Goal: Information Seeking & Learning: Find specific page/section

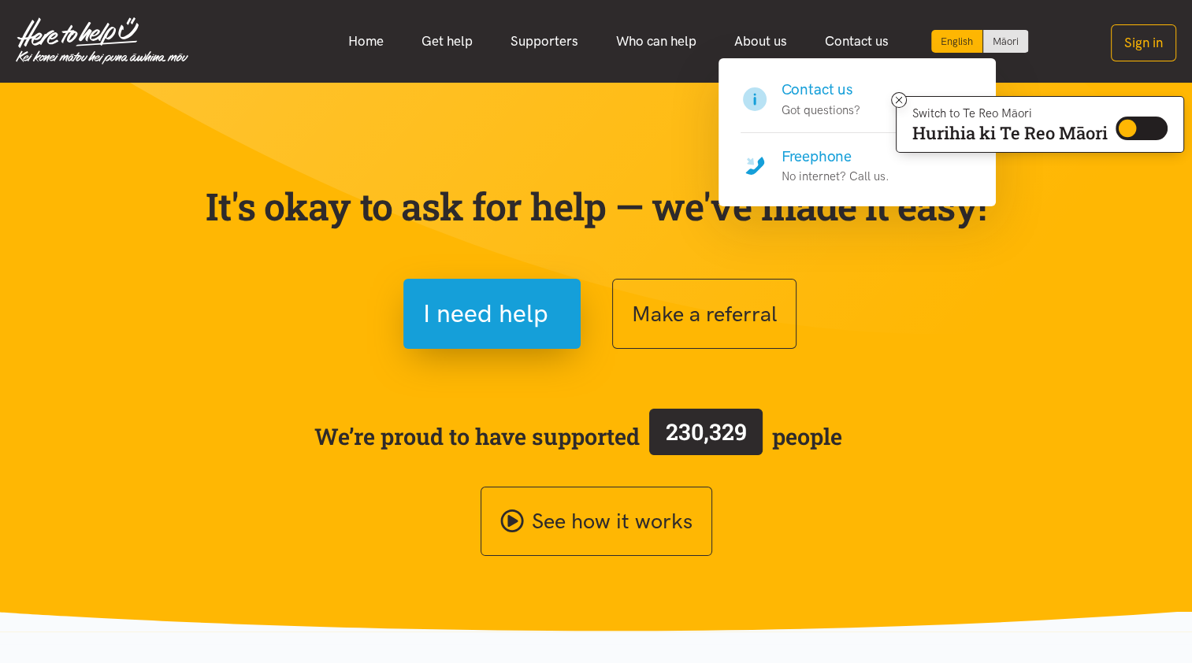
click at [807, 95] on h4 "Contact us" at bounding box center [821, 90] width 79 height 22
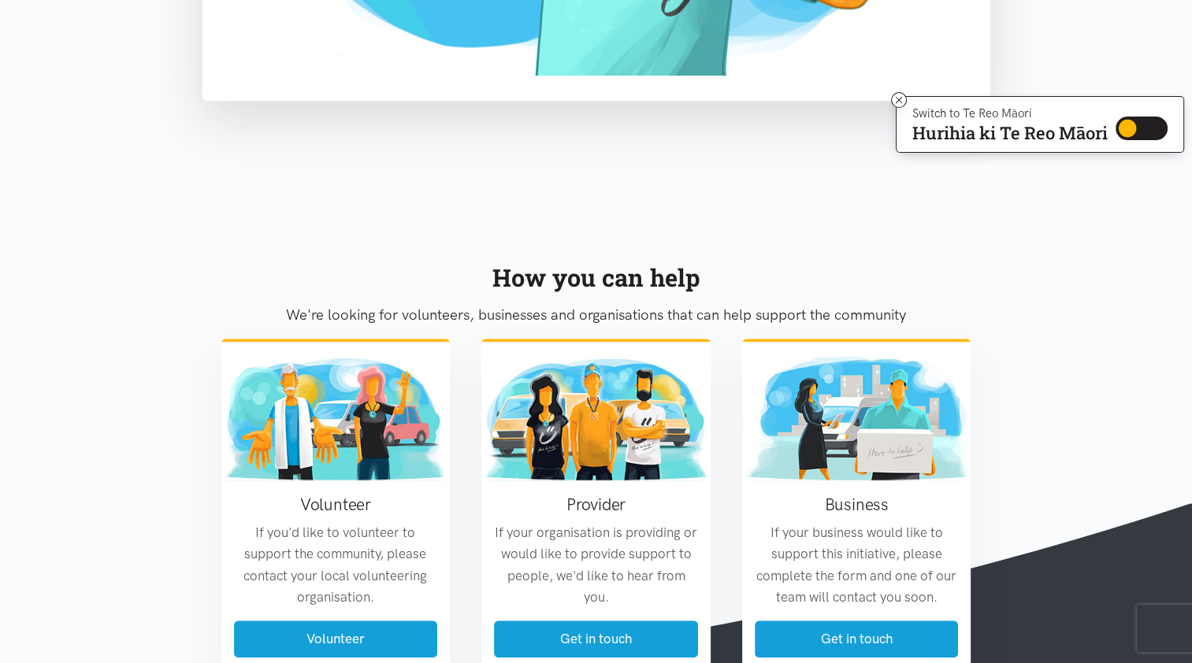
scroll to position [777, 0]
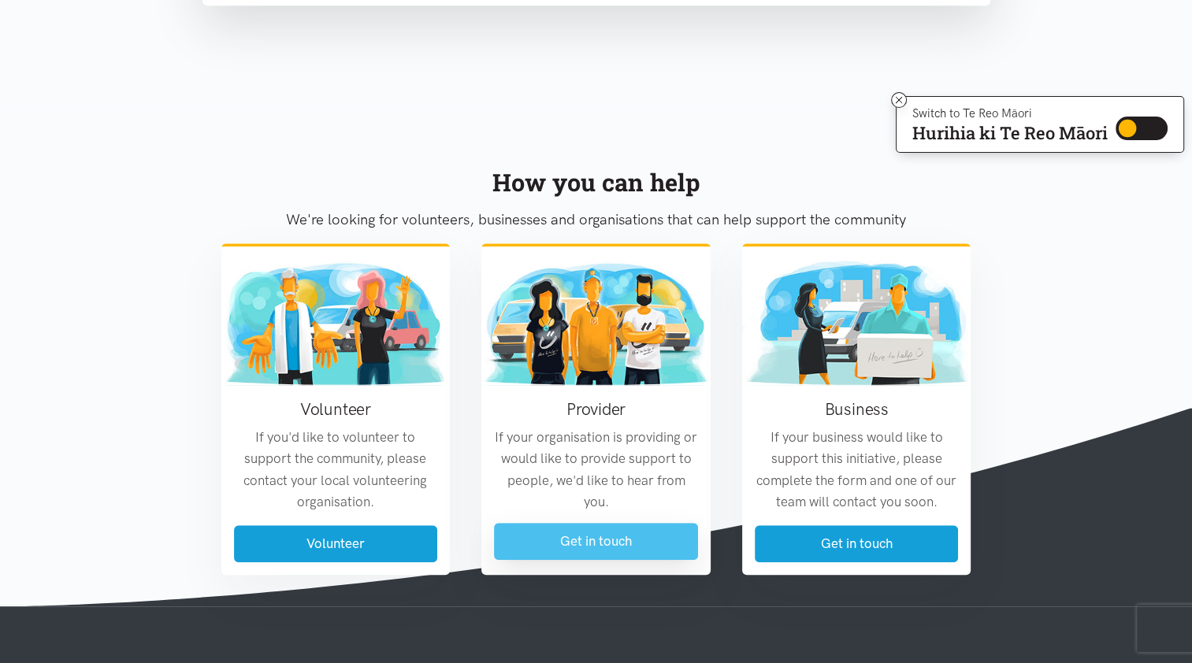
click at [566, 537] on link "Get in touch" at bounding box center [596, 541] width 204 height 37
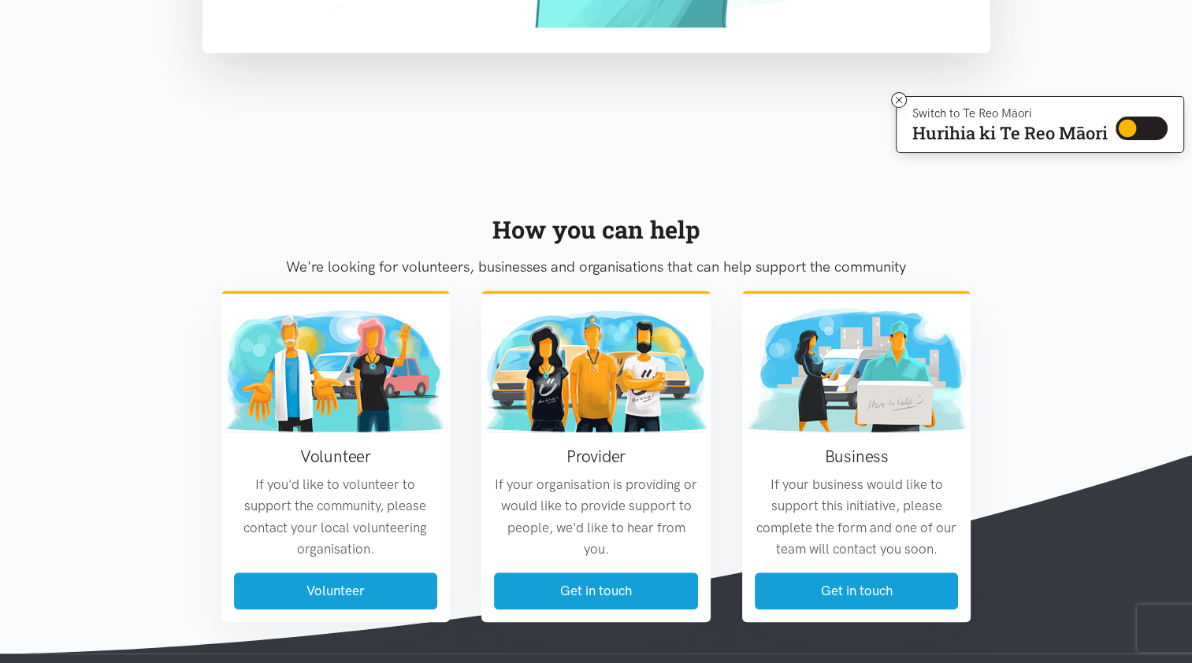
scroll to position [934, 0]
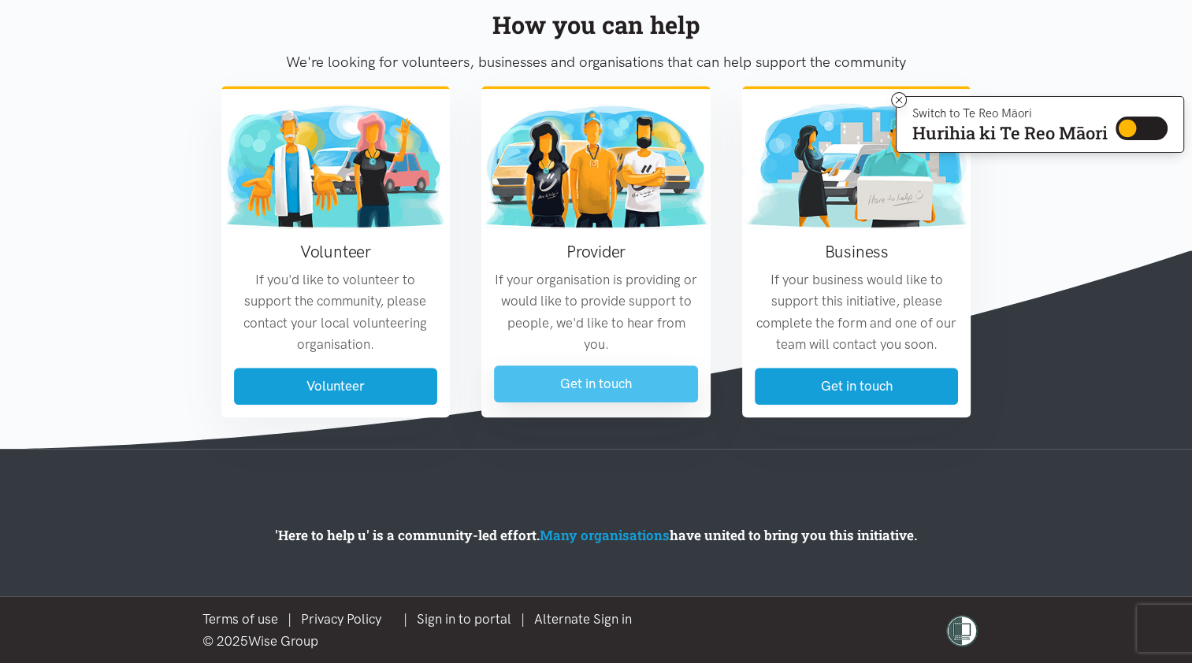
click at [555, 373] on link "Get in touch" at bounding box center [596, 384] width 204 height 37
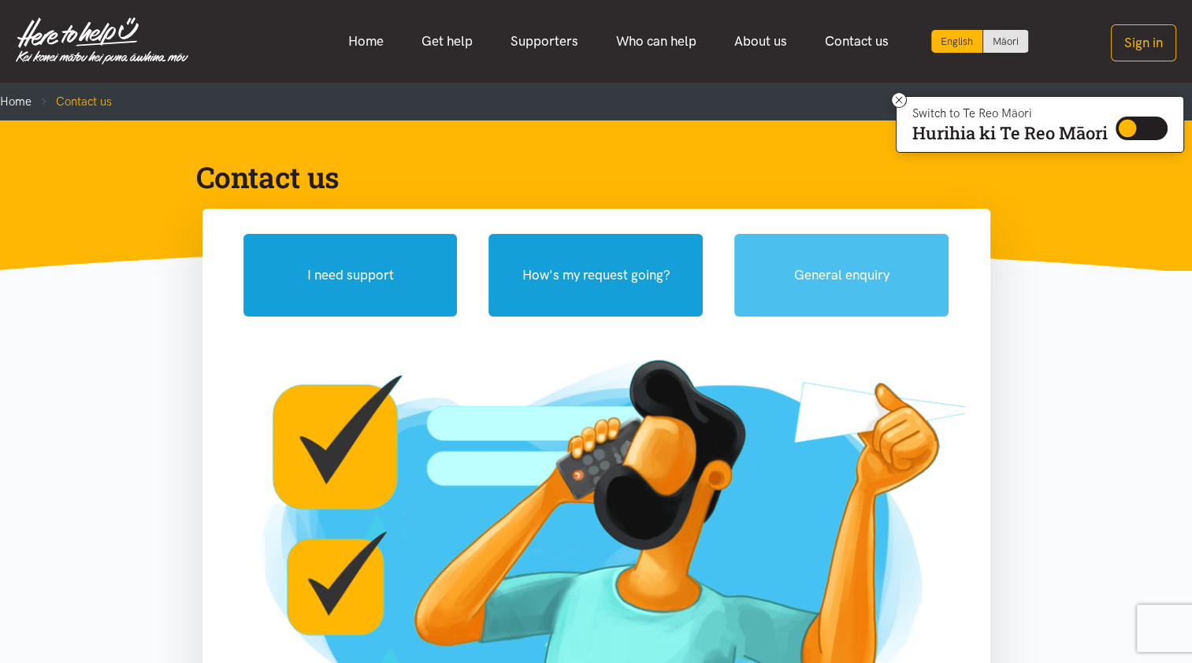
click at [895, 271] on button "General enquiry" at bounding box center [841, 275] width 214 height 83
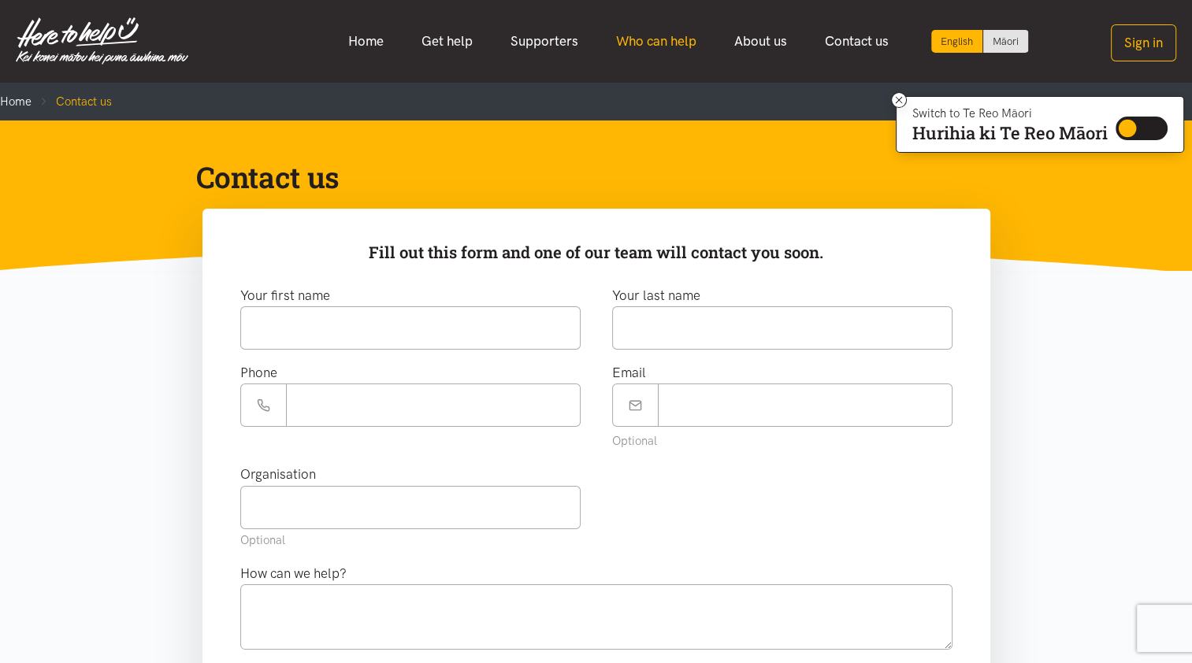
click at [638, 35] on link "Who can help" at bounding box center [656, 41] width 118 height 34
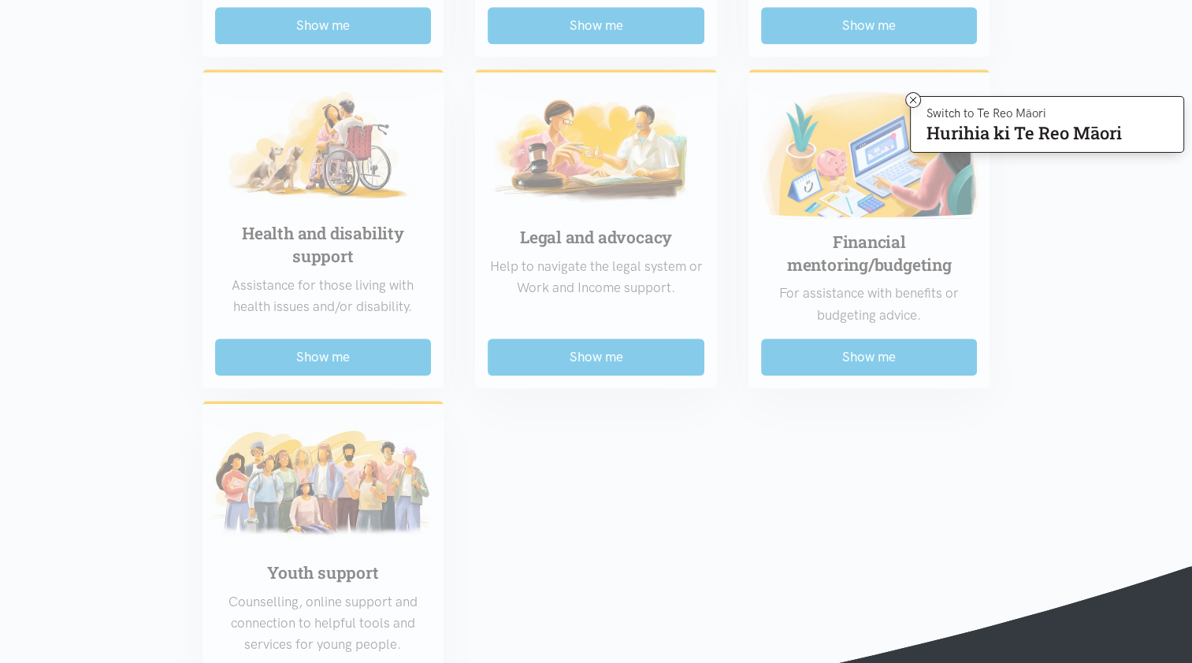
scroll to position [1103, 0]
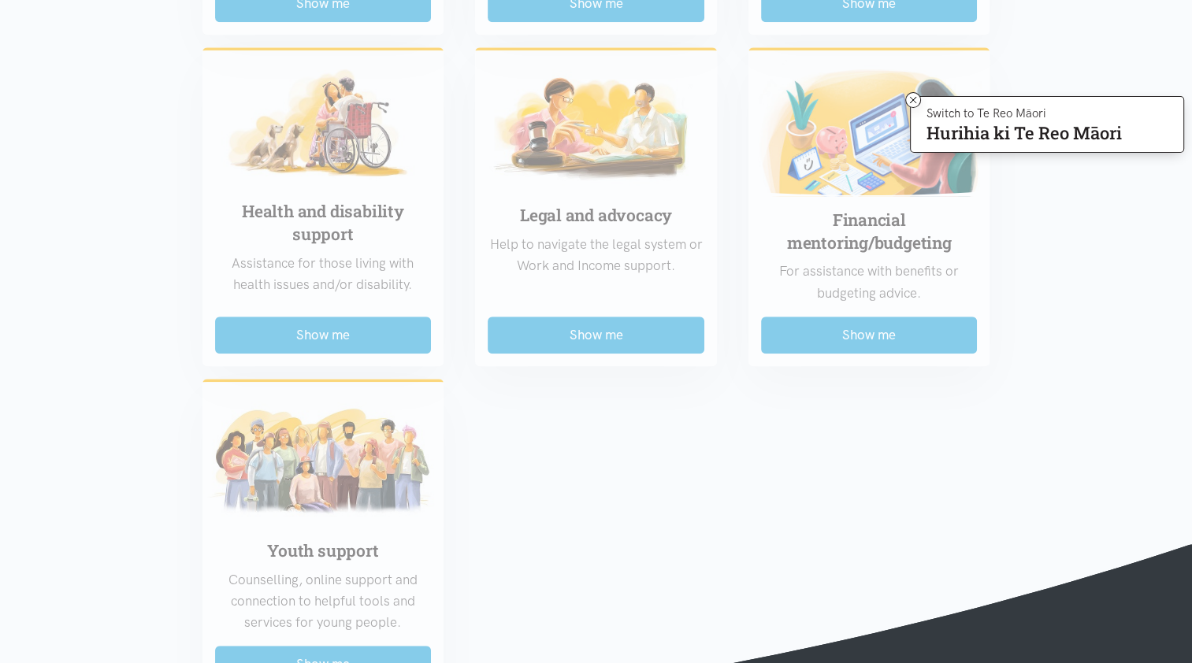
click at [886, 344] on div "Food support For emergency cases only – will include essential non-perishable f…" at bounding box center [596, 14] width 819 height 1364
click at [886, 335] on div "Food support For emergency cases only – will include essential non-perishable f…" at bounding box center [596, 14] width 819 height 1364
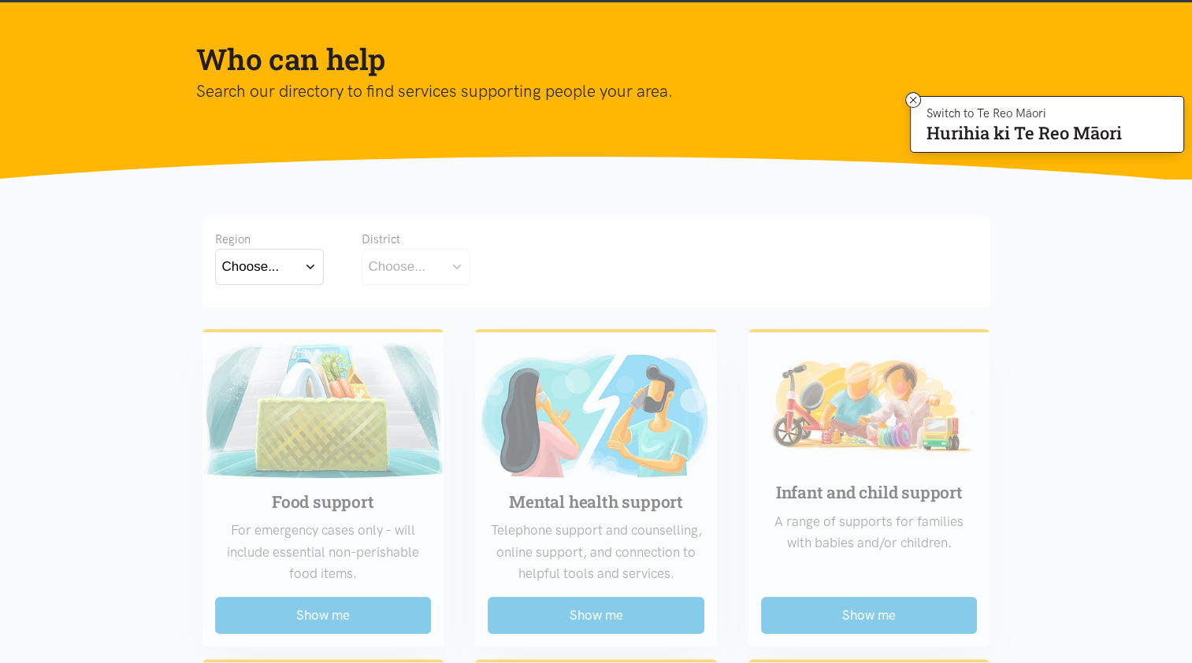
scroll to position [0, 0]
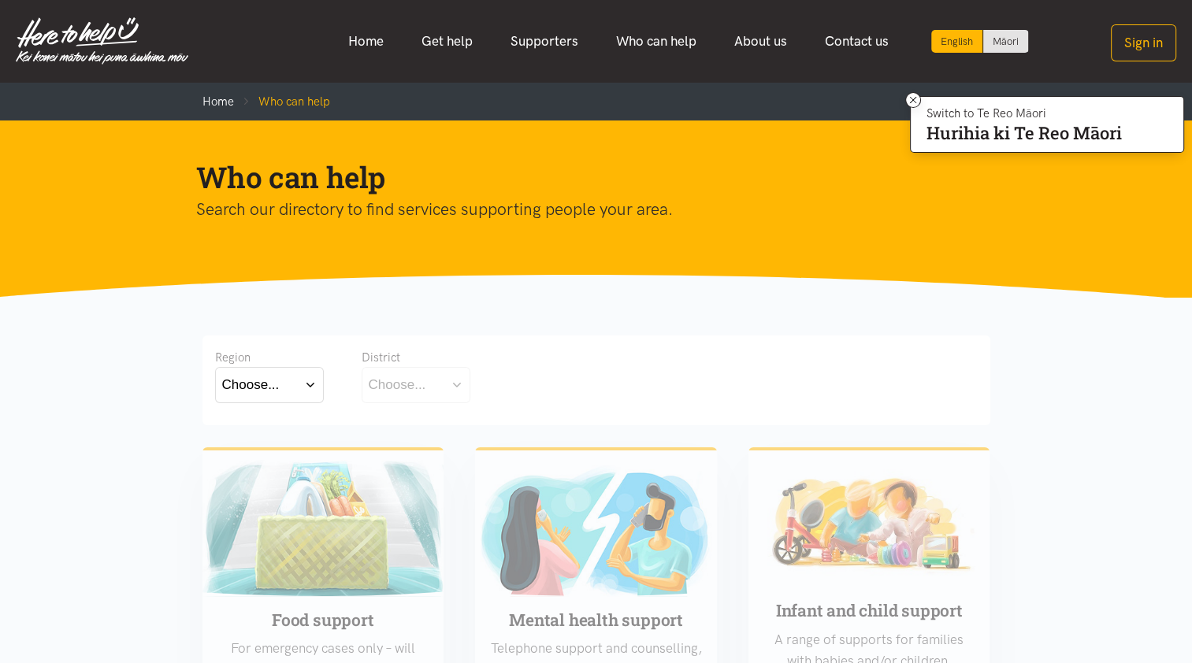
click at [317, 380] on button "Choose..." at bounding box center [269, 384] width 109 height 35
click at [261, 451] on label "Waikato" at bounding box center [269, 454] width 95 height 20
click at [0, 0] on input "Waikato" at bounding box center [0, 0] width 0 height 0
click at [504, 384] on button "Choose..." at bounding box center [441, 384] width 158 height 35
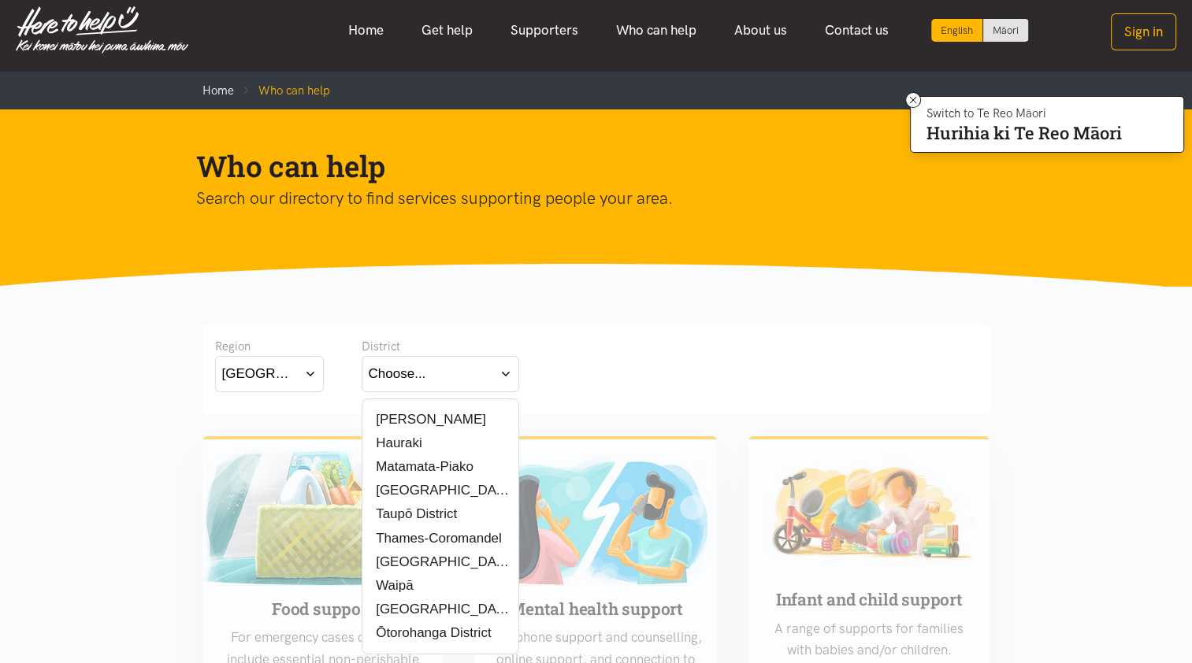
scroll to position [79, 0]
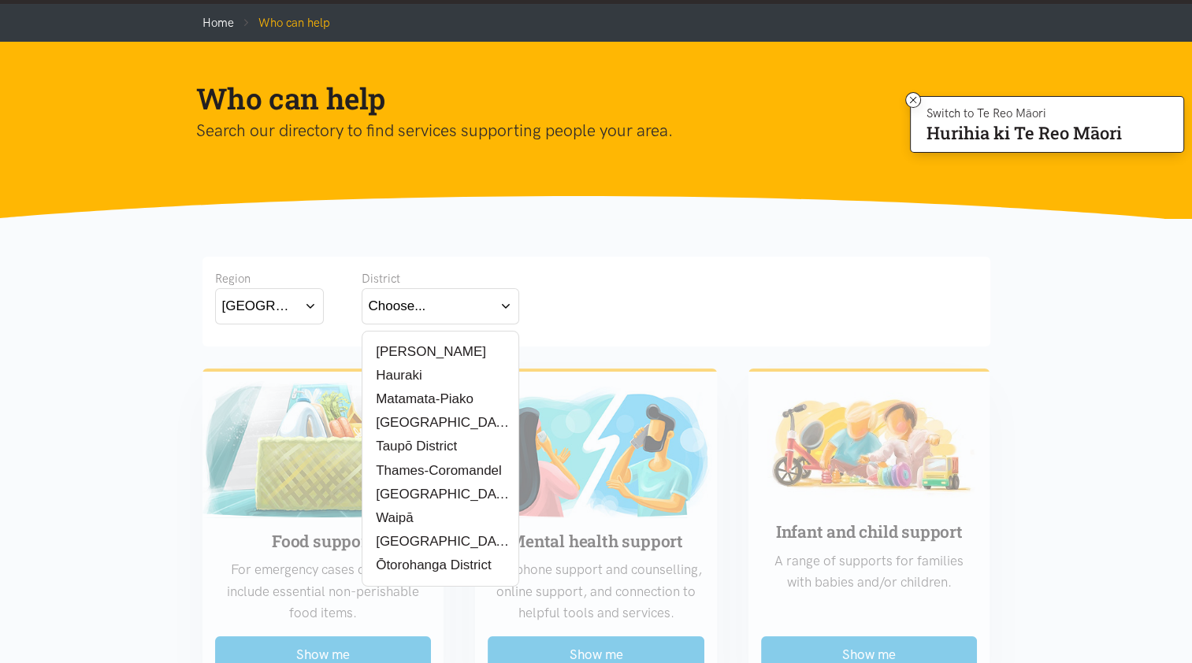
click at [433, 488] on label "Waikato District" at bounding box center [440, 495] width 143 height 20
click at [0, 0] on input "Waikato District" at bounding box center [0, 0] width 0 height 0
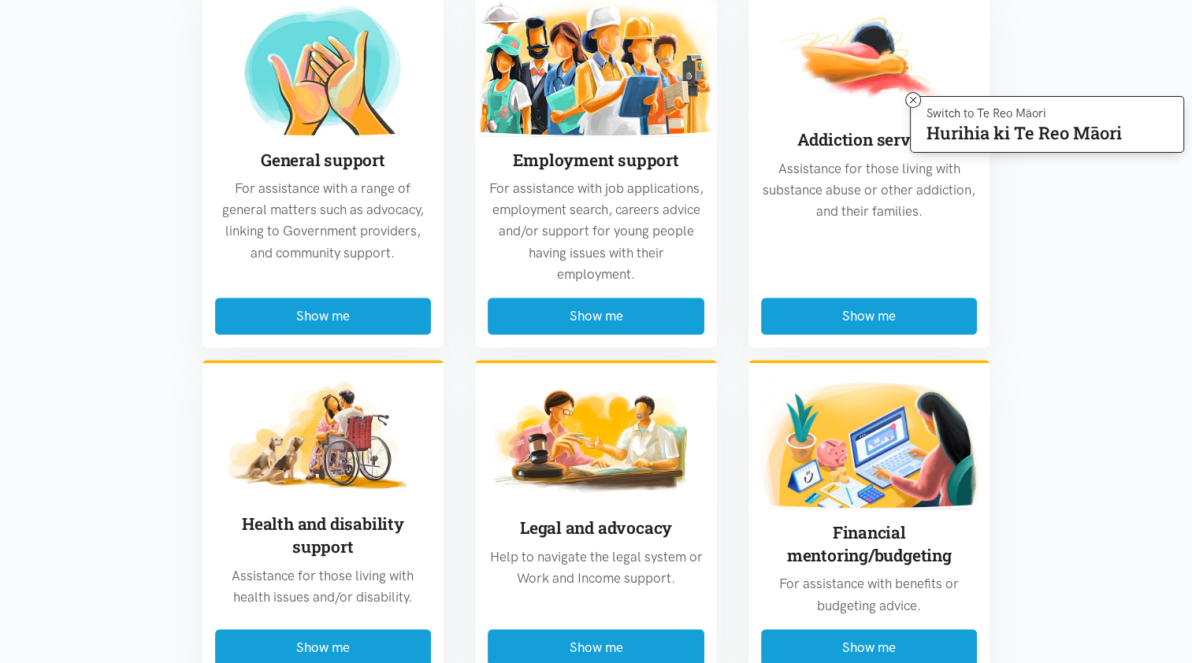
scroll to position [788, 0]
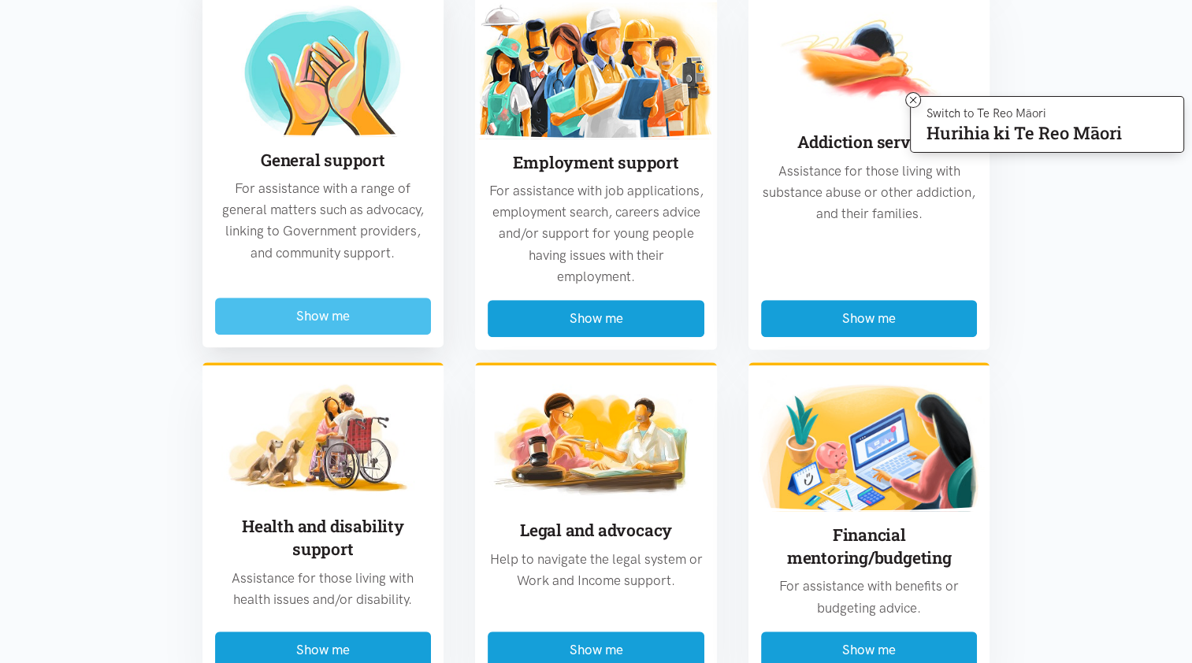
click at [312, 314] on button "Show me" at bounding box center [323, 316] width 217 height 37
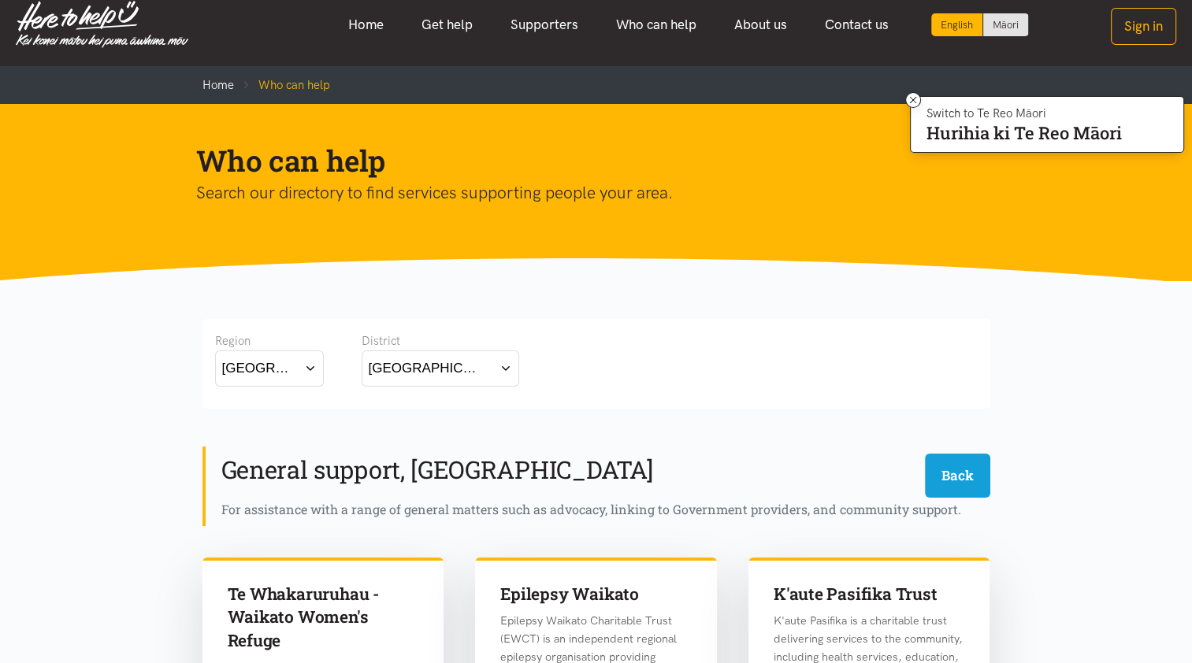
scroll to position [0, 0]
